Goal: Information Seeking & Learning: Learn about a topic

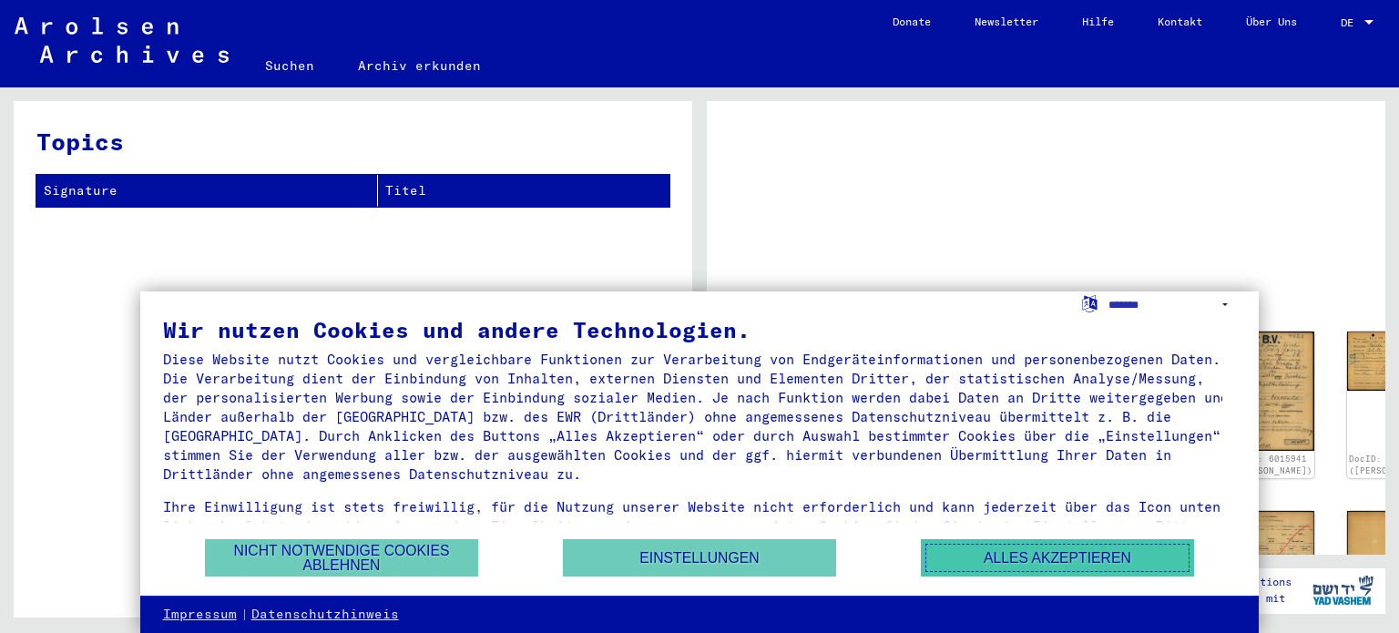
click at [1052, 551] on button "Alles akzeptieren" at bounding box center [1057, 557] width 273 height 37
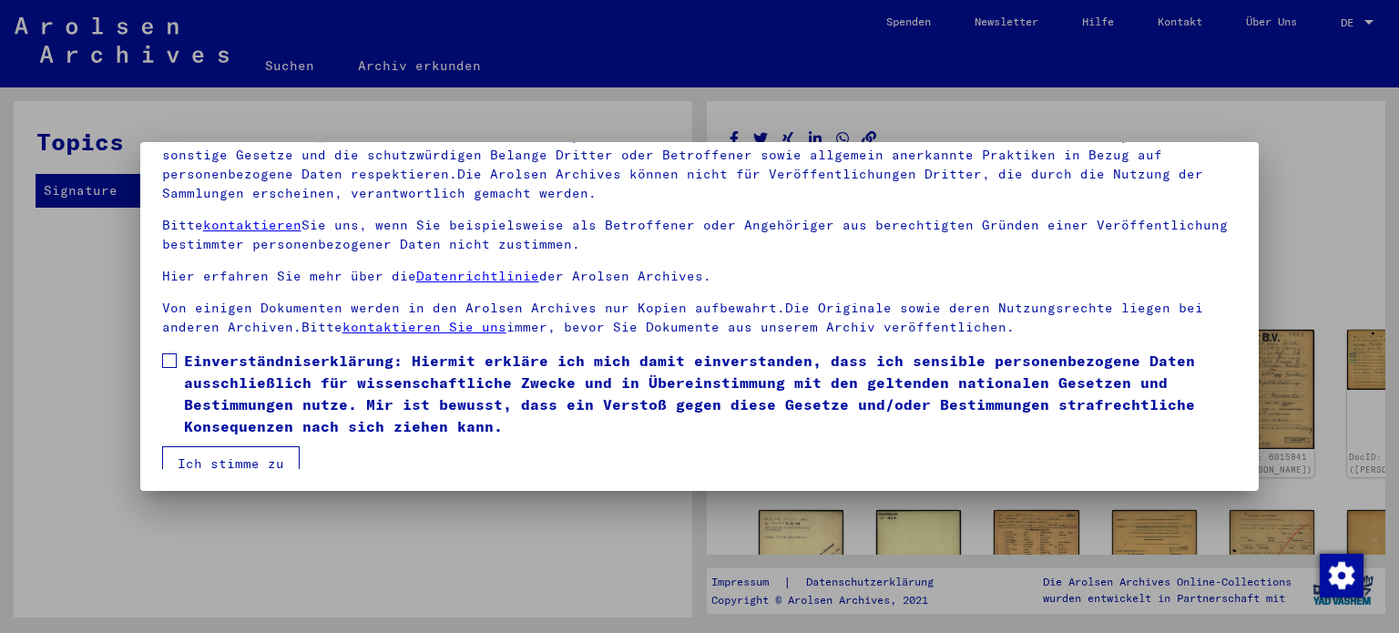
scroll to position [25, 0]
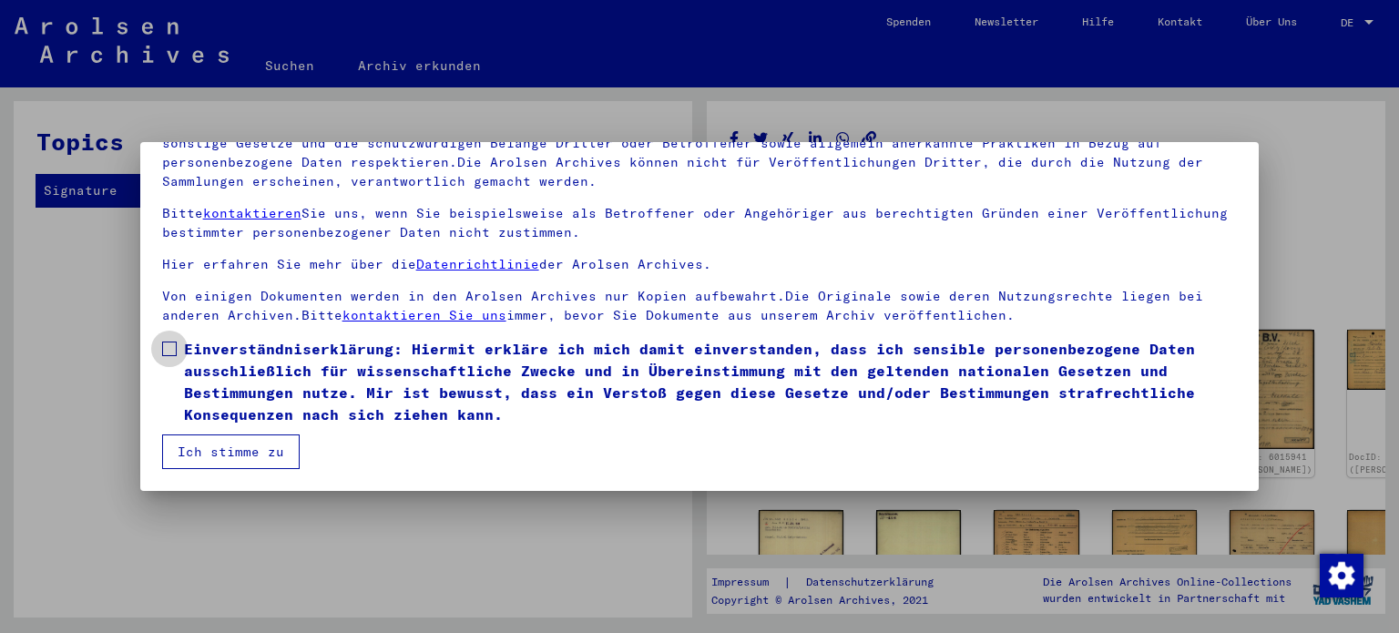
click at [162, 345] on span at bounding box center [169, 348] width 15 height 15
click at [210, 443] on button "Ich stimme zu" at bounding box center [230, 451] width 137 height 35
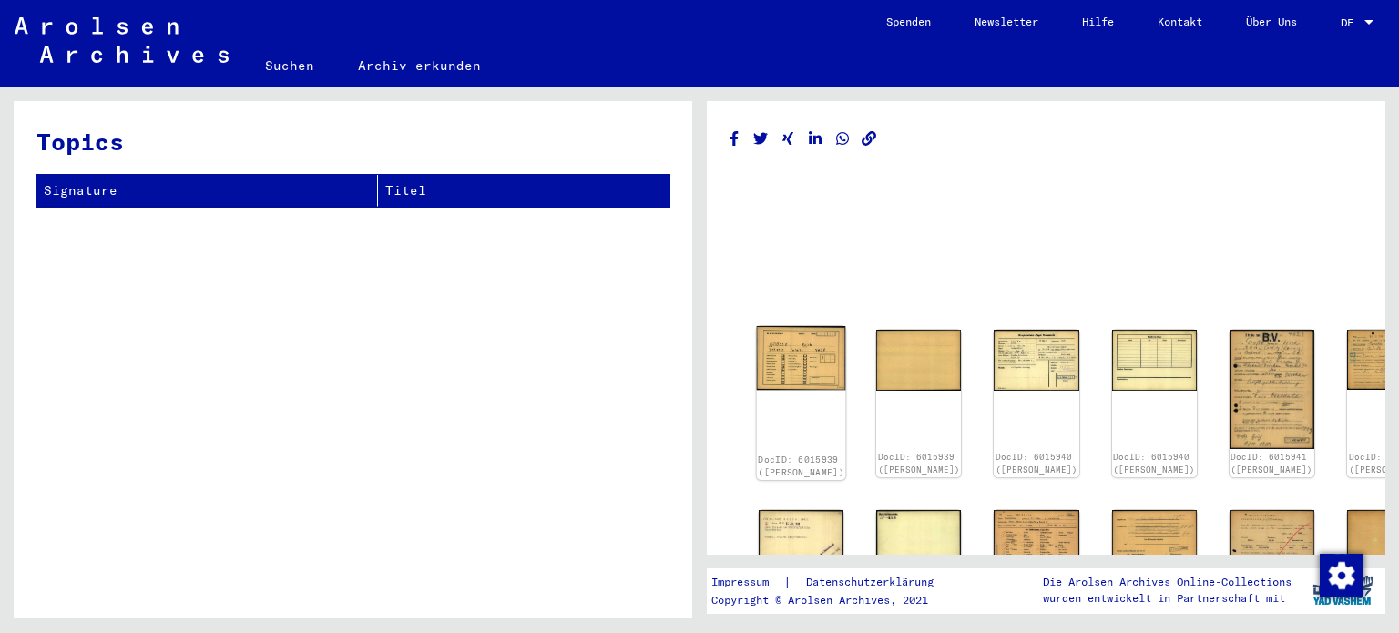
click at [782, 453] on div "DocID: 6015939 ([PERSON_NAME])" at bounding box center [801, 465] width 86 height 25
click at [1226, 371] on img at bounding box center [1270, 389] width 89 height 126
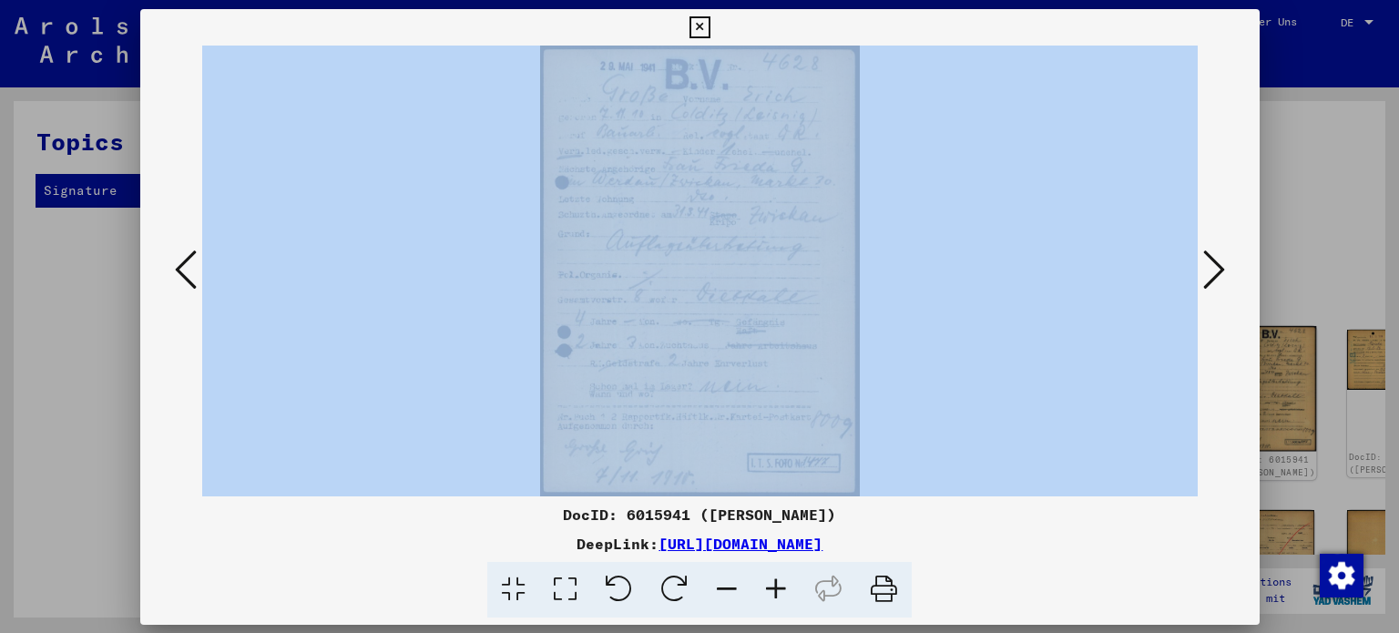
click at [1155, 371] on div "DocID: 6015941 ([PERSON_NAME]) DeepLink: [URL][DOMAIN_NAME]" at bounding box center [699, 317] width 1119 height 616
click at [1209, 265] on icon at bounding box center [1213, 270] width 22 height 44
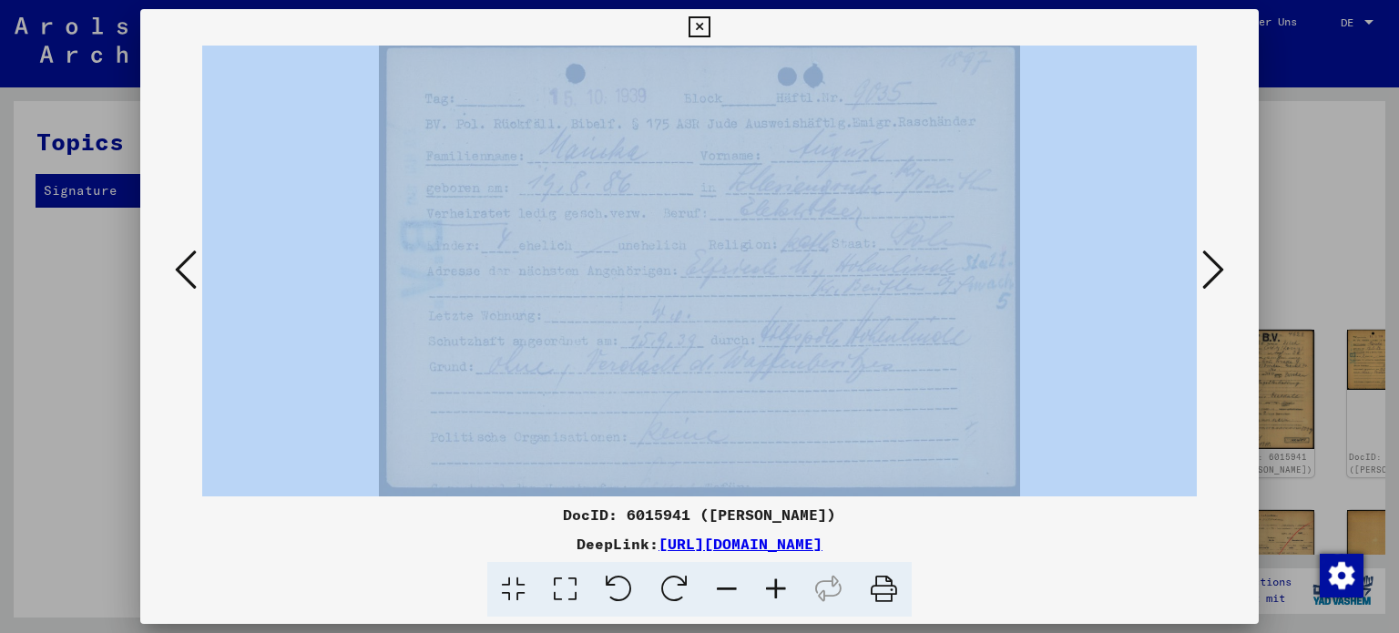
click at [700, 31] on icon at bounding box center [698, 27] width 21 height 22
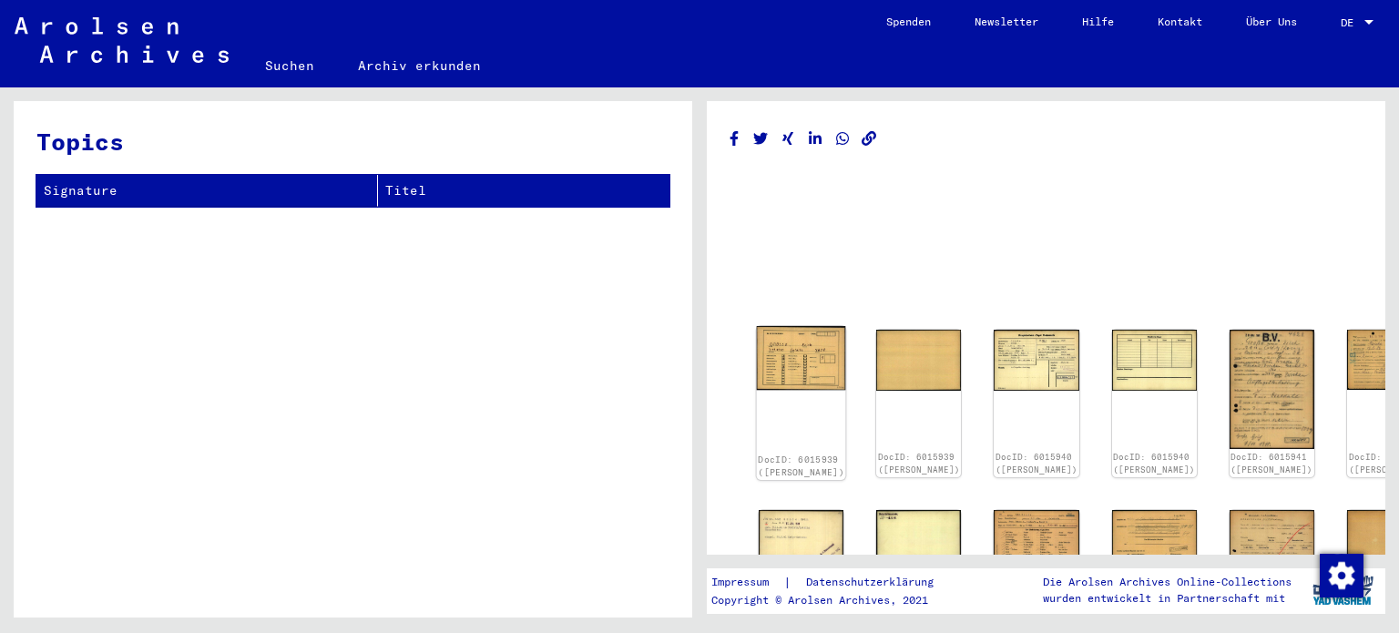
click at [774, 352] on img at bounding box center [801, 358] width 89 height 64
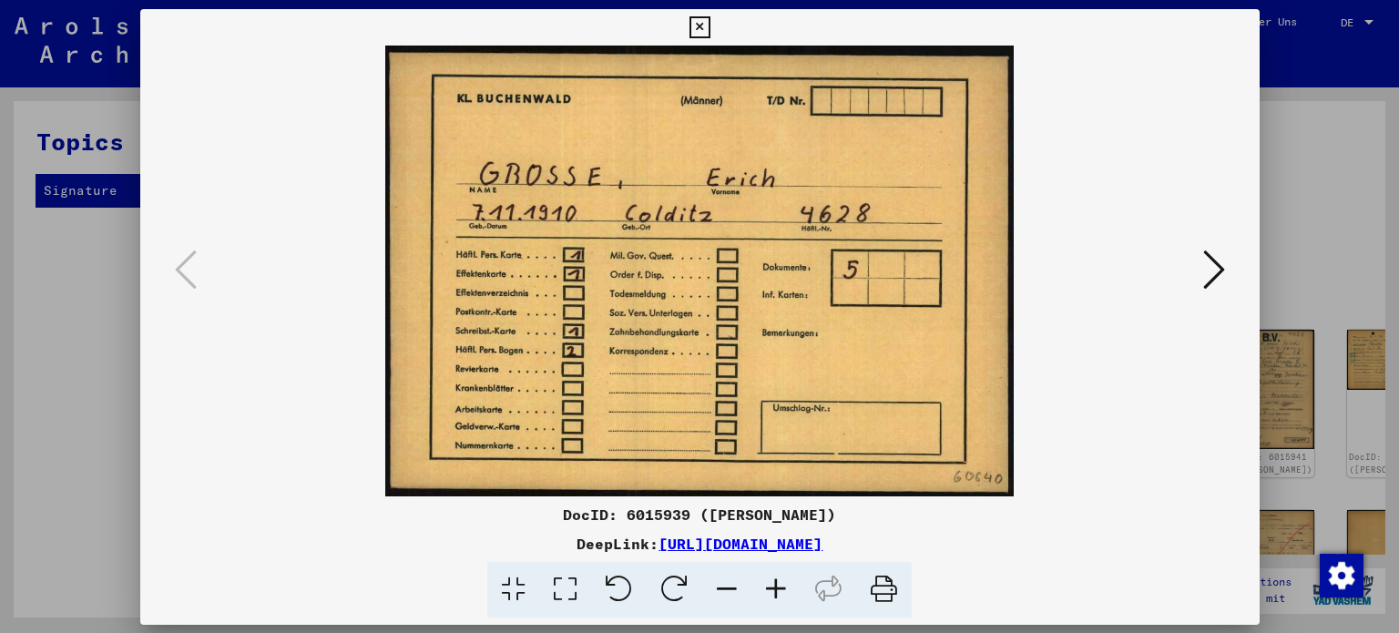
click at [774, 352] on img at bounding box center [699, 271] width 995 height 451
click at [699, 27] on icon at bounding box center [698, 27] width 21 height 22
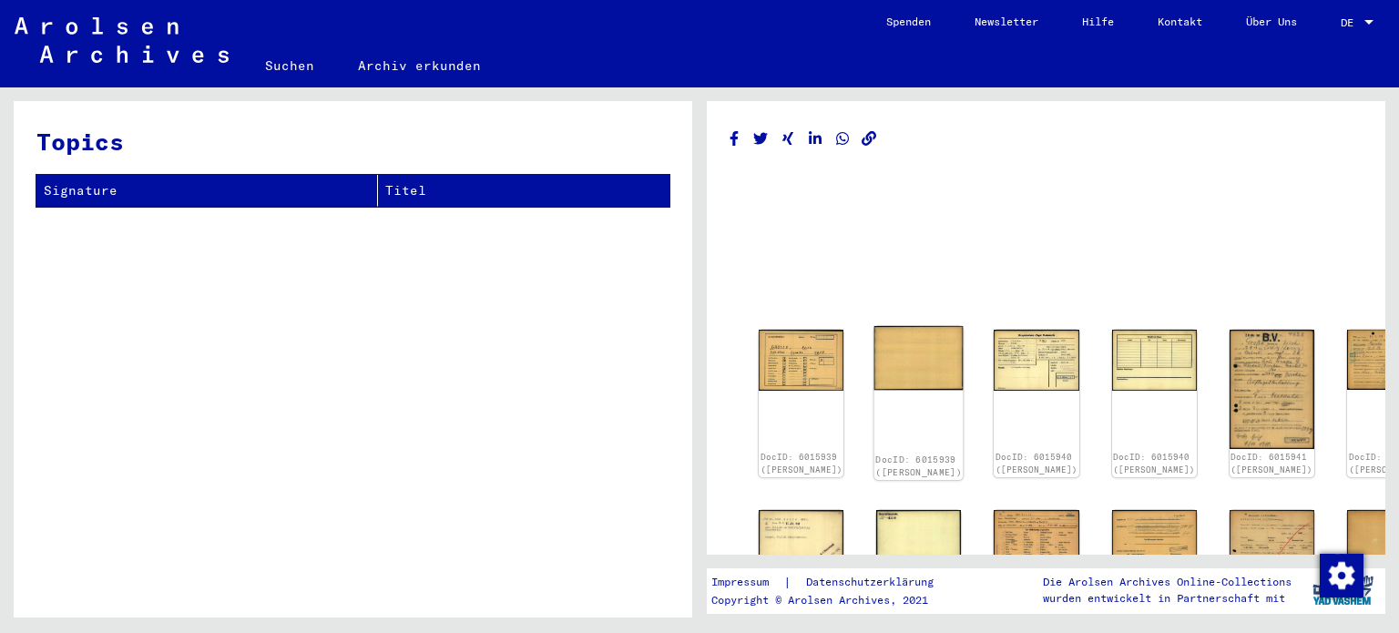
click at [900, 365] on img at bounding box center [918, 358] width 89 height 64
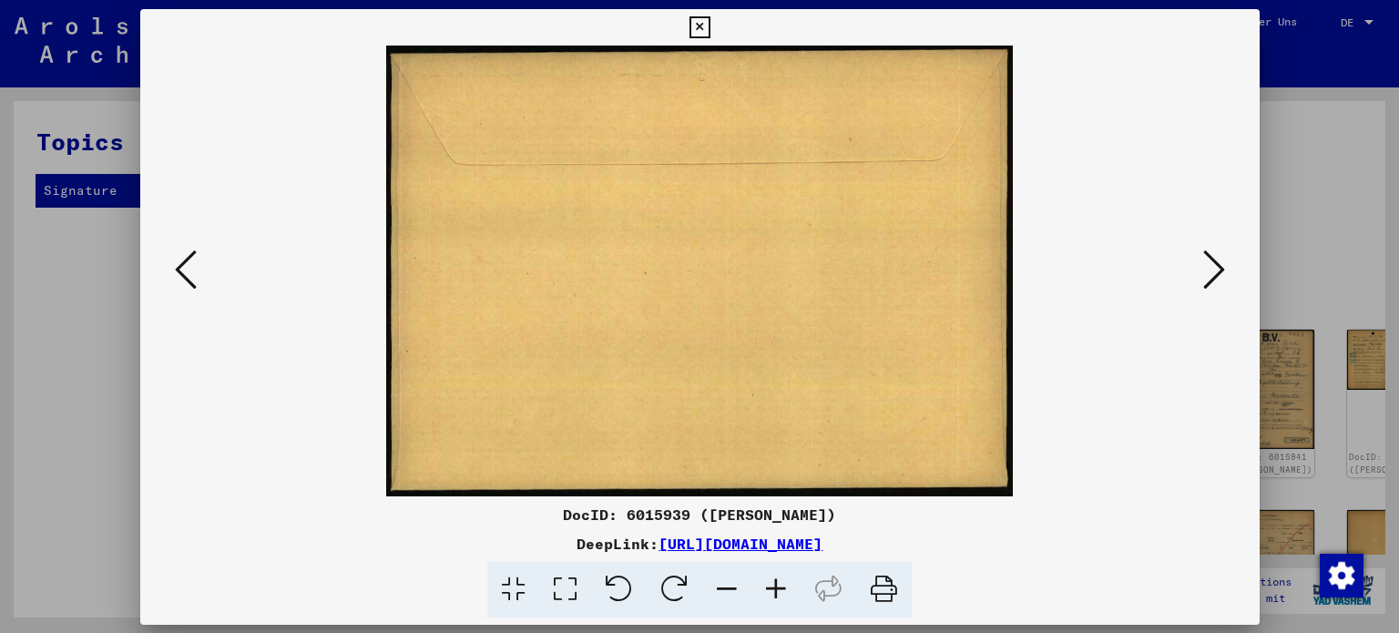
click at [900, 365] on img at bounding box center [699, 271] width 995 height 451
click at [699, 25] on icon at bounding box center [698, 27] width 21 height 22
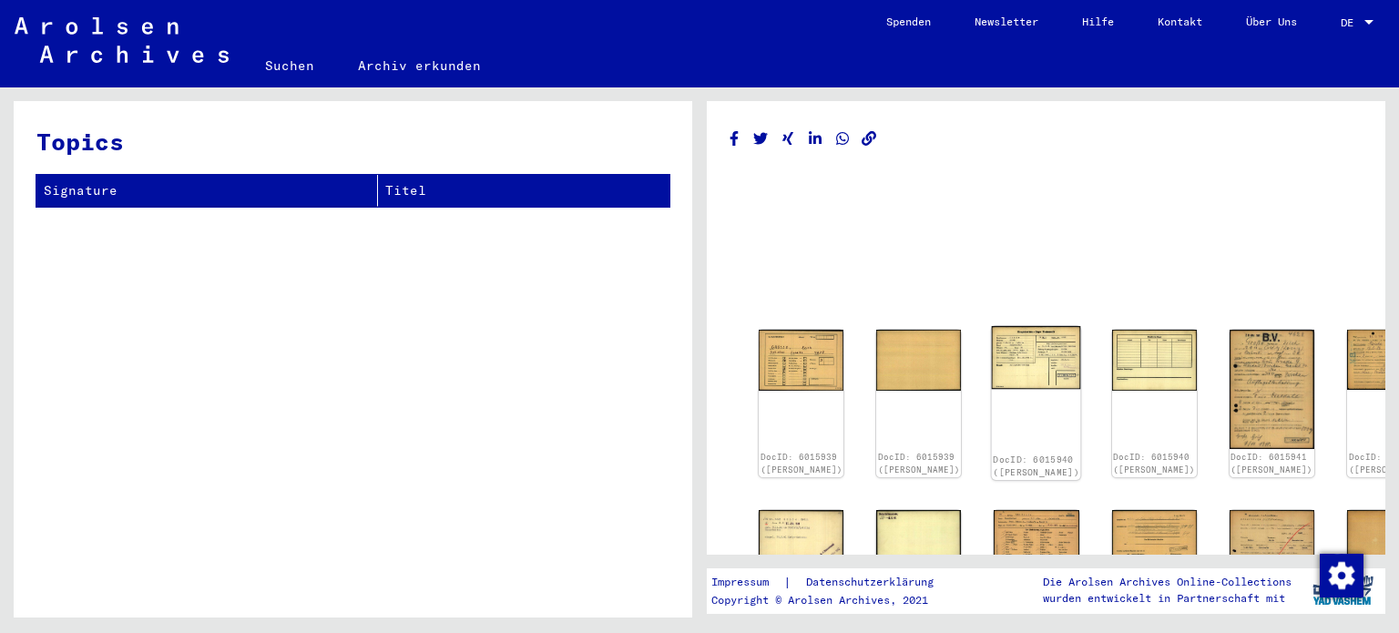
click at [994, 330] on img at bounding box center [1036, 358] width 89 height 64
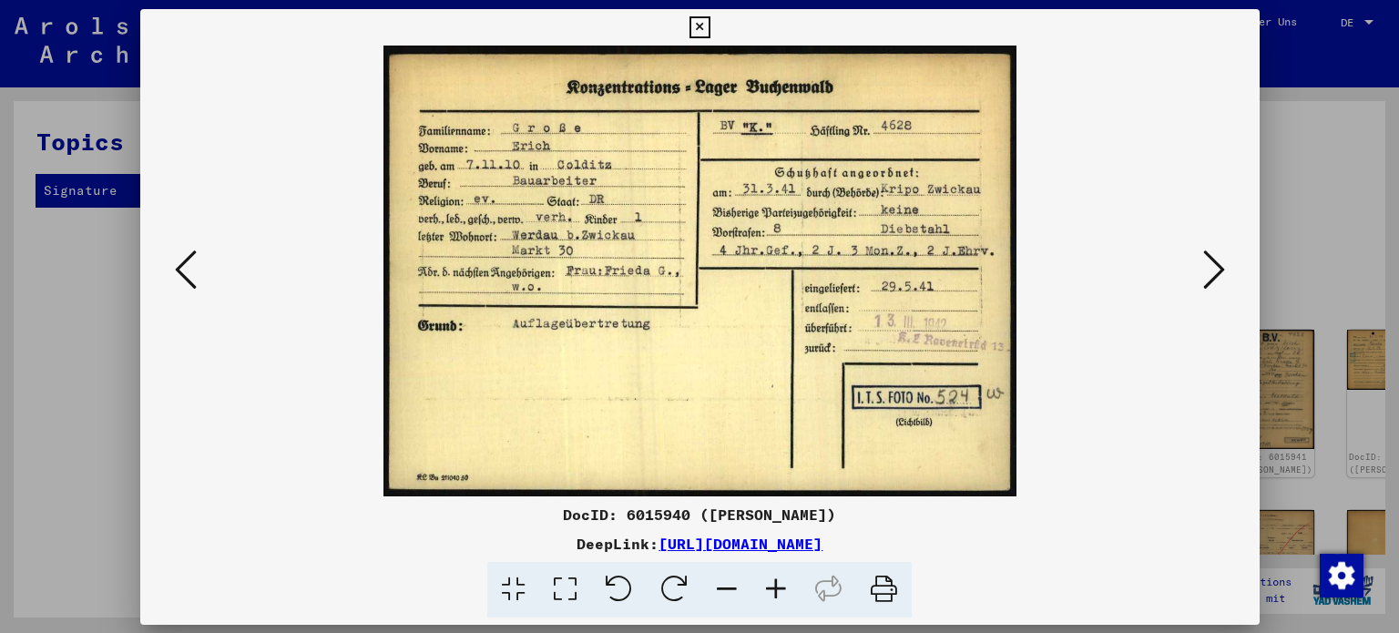
click at [994, 330] on img at bounding box center [699, 271] width 995 height 451
click at [701, 28] on icon at bounding box center [698, 27] width 21 height 22
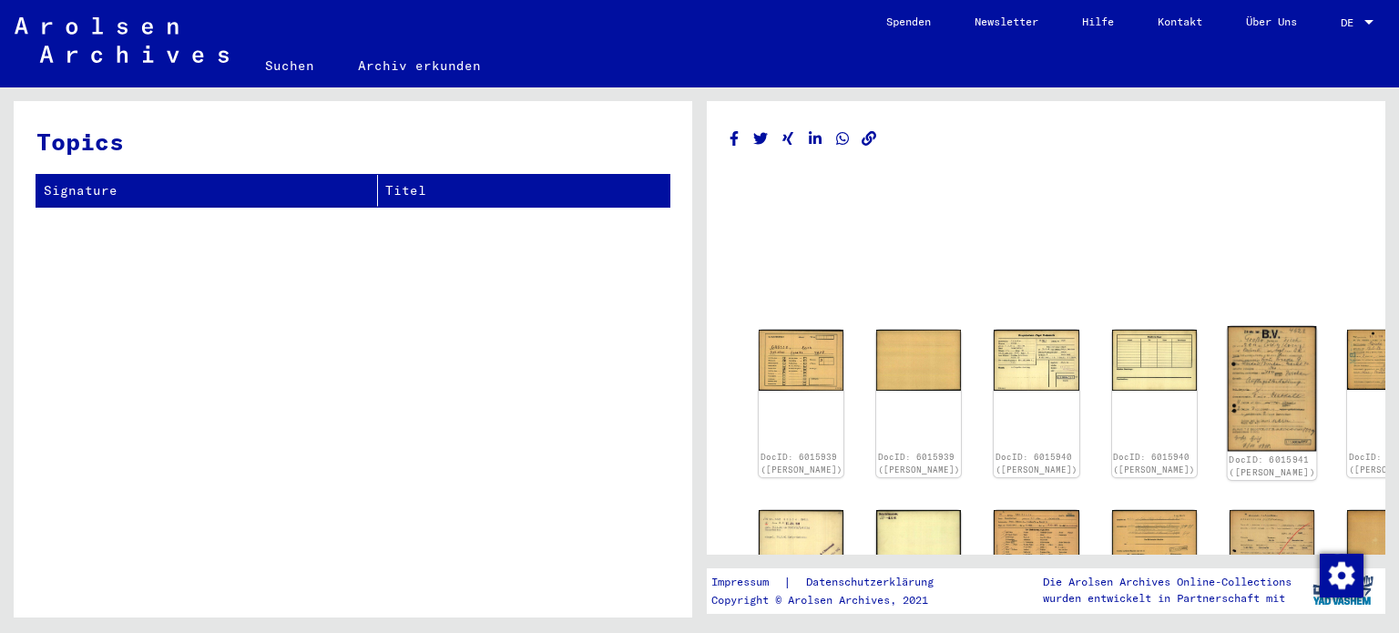
click at [1226, 356] on img at bounding box center [1270, 389] width 89 height 126
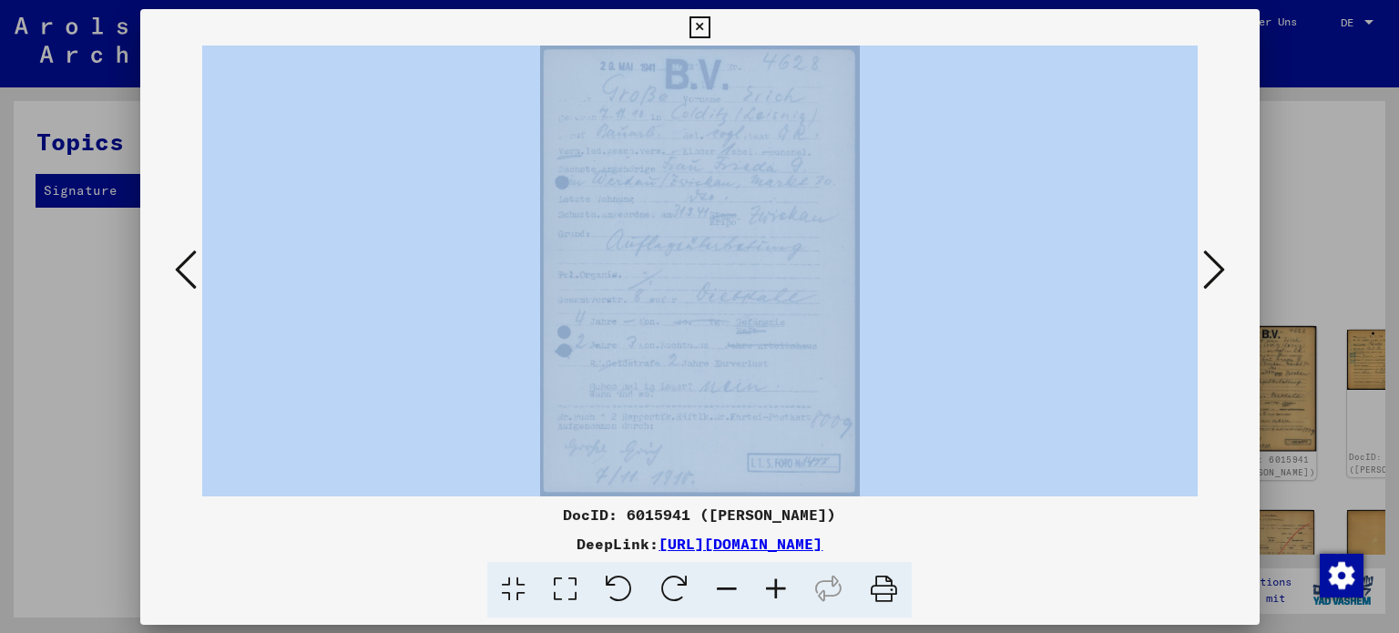
click at [1166, 356] on div at bounding box center [699, 271] width 1119 height 451
click at [704, 25] on icon at bounding box center [698, 27] width 21 height 22
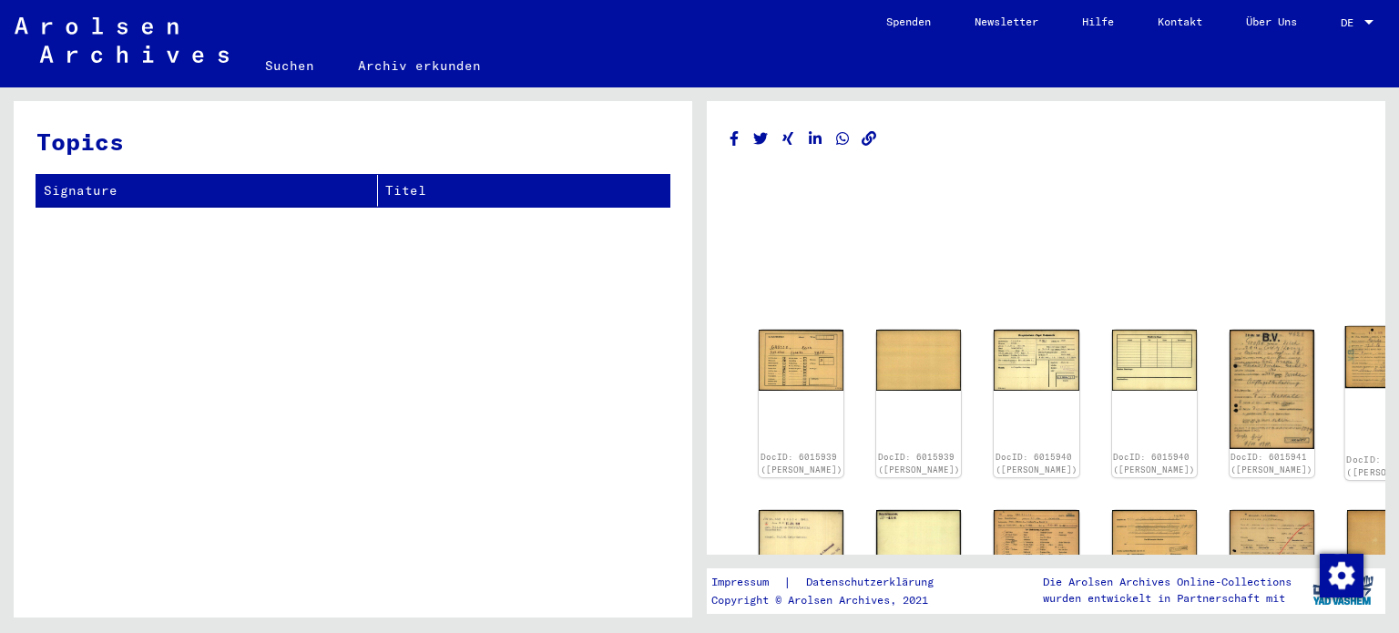
click at [1345, 376] on div "DocID: 6015941 ([PERSON_NAME])" at bounding box center [1389, 403] width 89 height 154
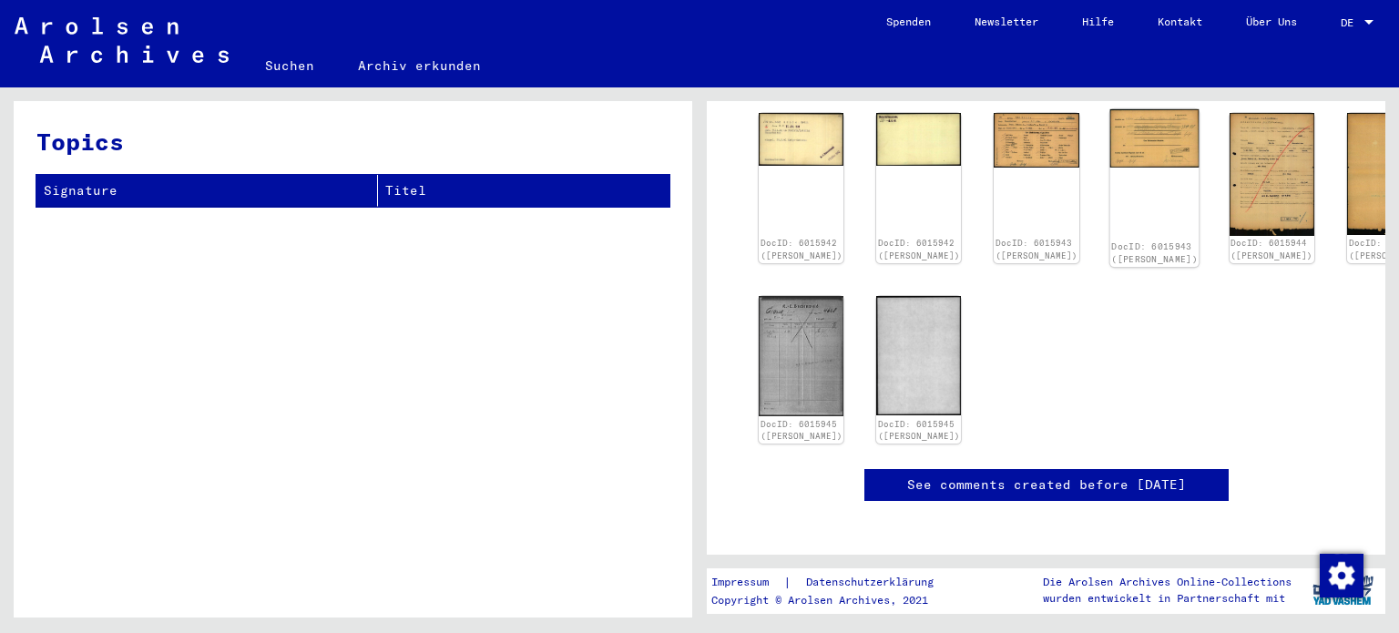
click at [1109, 146] on img at bounding box center [1153, 137] width 89 height 58
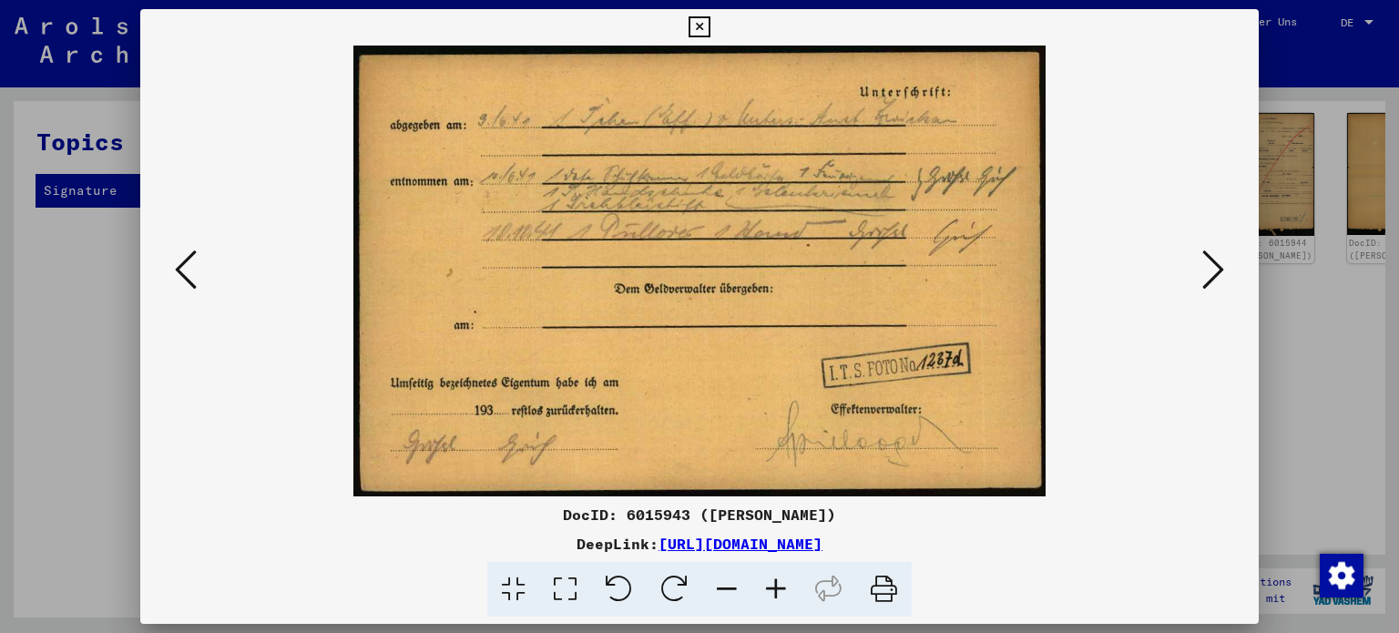
click at [1080, 146] on img at bounding box center [699, 271] width 995 height 451
click at [702, 15] on button at bounding box center [699, 27] width 32 height 36
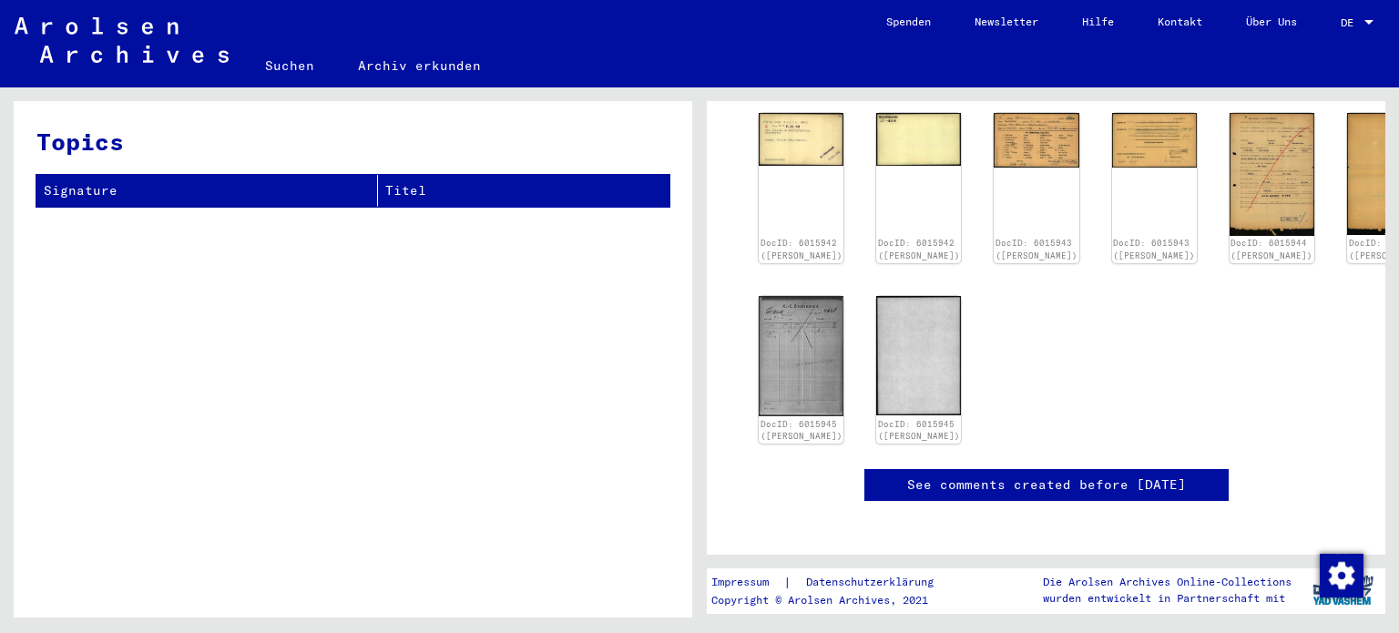
scroll to position [794, 0]
